Goal: Navigation & Orientation: Understand site structure

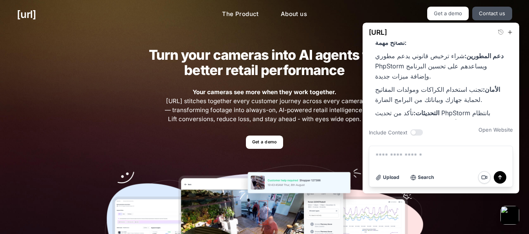
click at [317, 143] on ul "Get a demo" at bounding box center [264, 143] width 319 height 14
click at [464, 16] on link "Get a demo" at bounding box center [448, 14] width 42 height 14
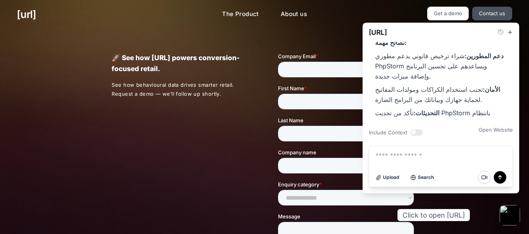
click at [514, 214] on button "button" at bounding box center [509, 215] width 21 height 21
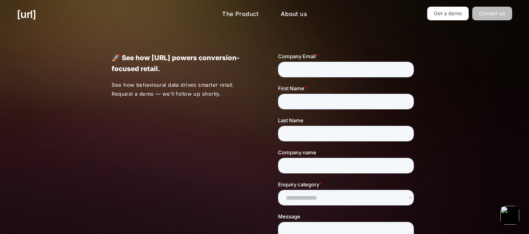
click at [499, 7] on link "Contact us" at bounding box center [492, 14] width 40 height 14
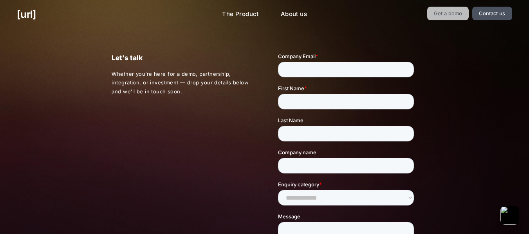
click at [449, 7] on link "Get a demo" at bounding box center [448, 14] width 42 height 14
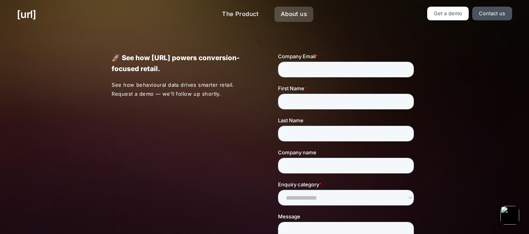
click at [290, 11] on link "About us" at bounding box center [293, 14] width 39 height 15
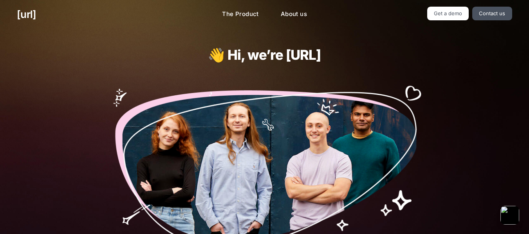
click at [379, 59] on h1 "👋 Hi, we’re [URL]" at bounding box center [264, 54] width 256 height 15
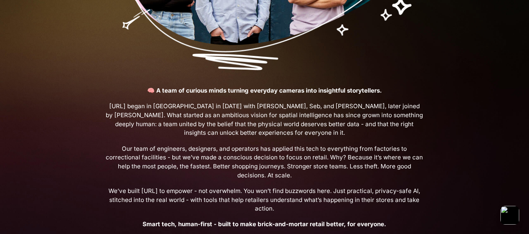
scroll to position [203, 0]
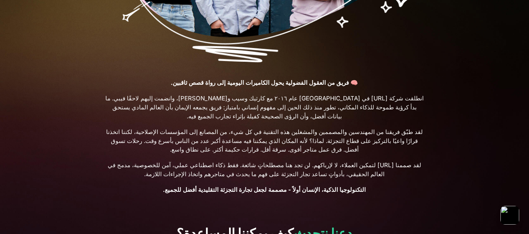
click at [437, 86] on div "👋 مرحبًا، نحن [URL] 🧠 فريق من العقول الفضولية يحول الكاميرات اليومية إلى رواة ق…" at bounding box center [264, 19] width 353 height 388
